Goal: Check status: Check status

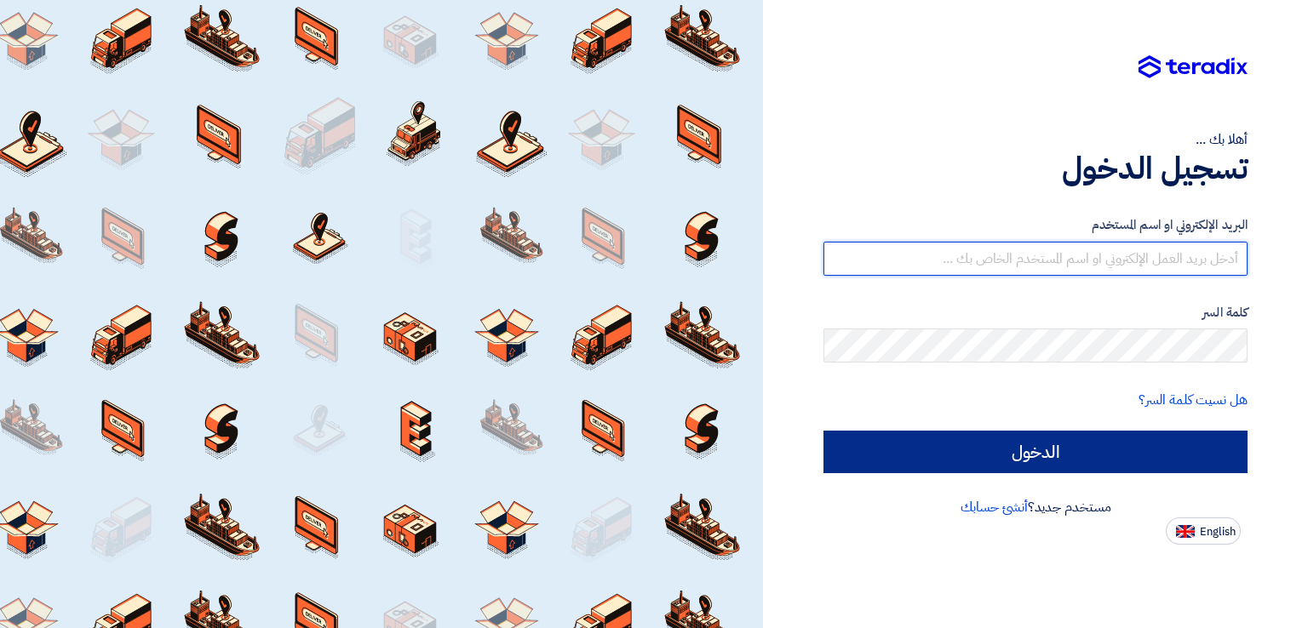
type input "[PERSON_NAME][EMAIL_ADDRESS][DOMAIN_NAME]"
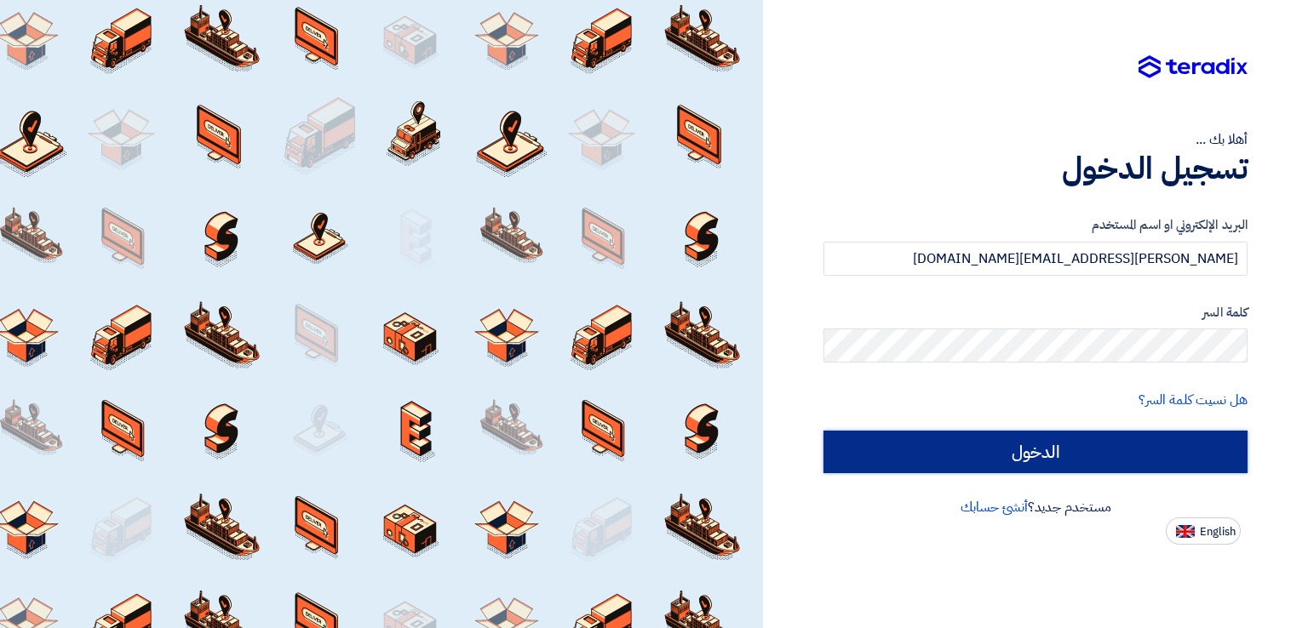
click at [1064, 461] on input "الدخول" at bounding box center [1035, 452] width 424 height 43
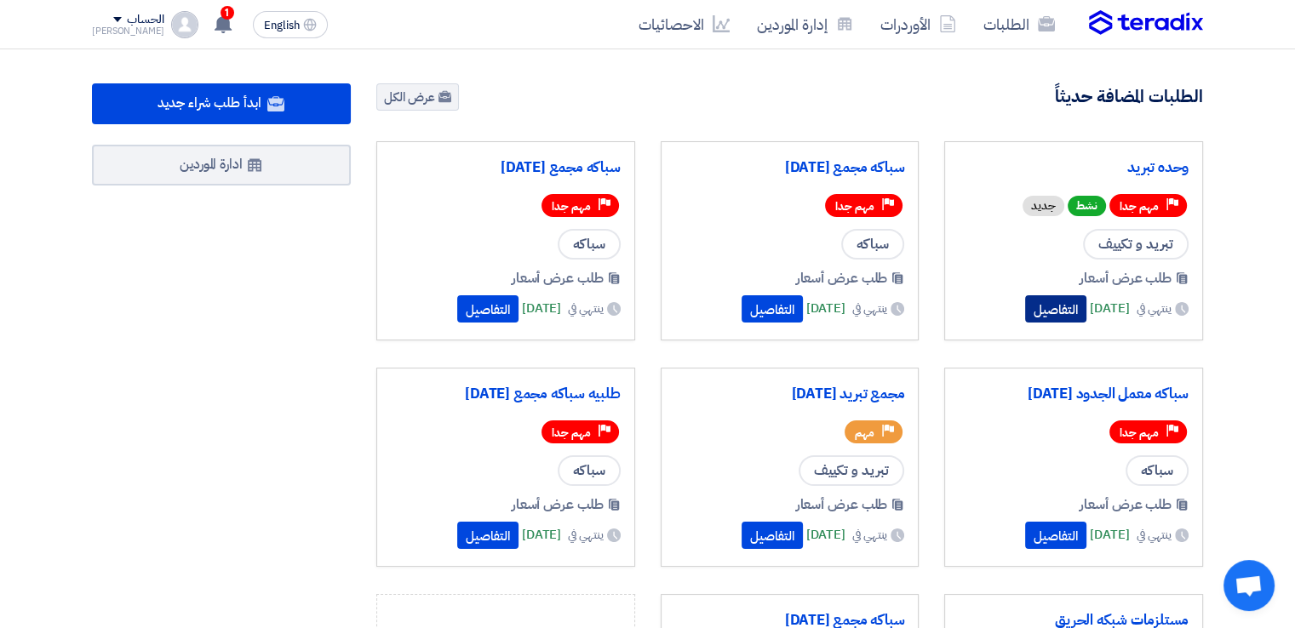
click at [1038, 307] on button "التفاصيل" at bounding box center [1055, 309] width 61 height 27
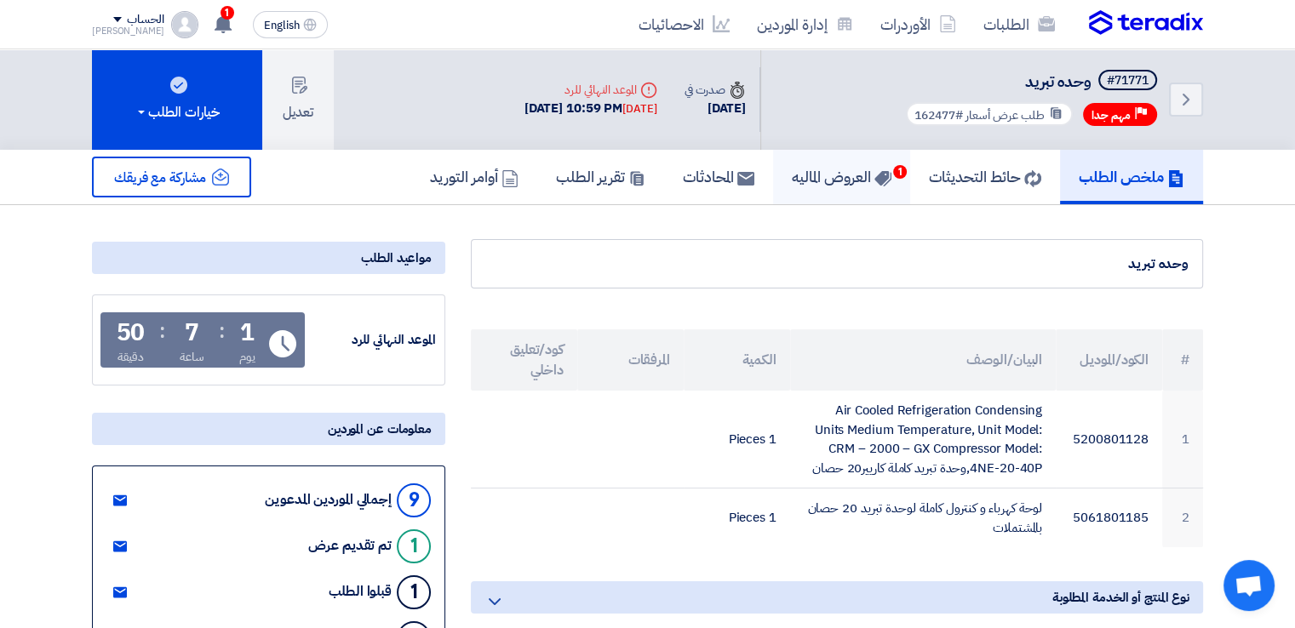
click at [858, 180] on h5 "العروض الماليه 1" at bounding box center [842, 177] width 100 height 20
